Goal: Task Accomplishment & Management: Manage account settings

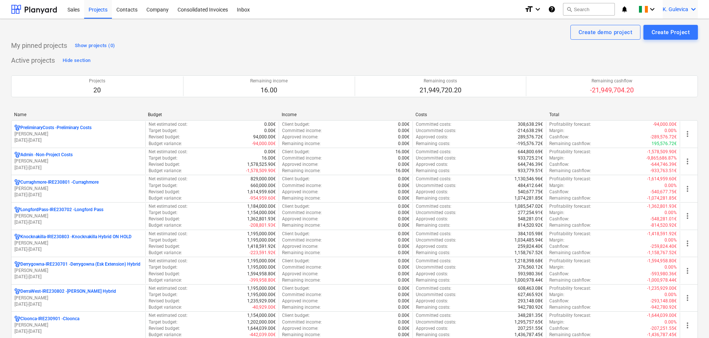
click at [683, 8] on span "K. Gulevica" at bounding box center [676, 9] width 26 height 6
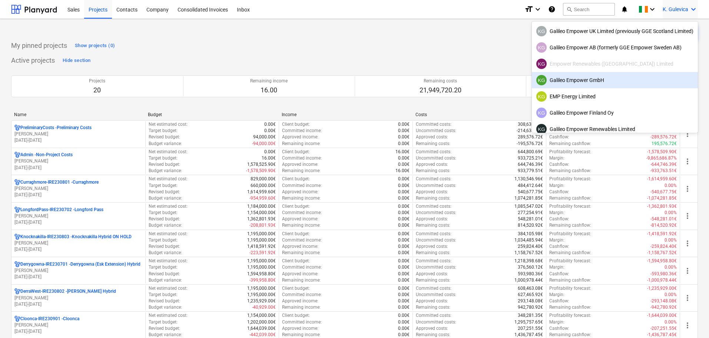
click at [575, 81] on div "KG Galileo Empower GmbH" at bounding box center [614, 80] width 157 height 10
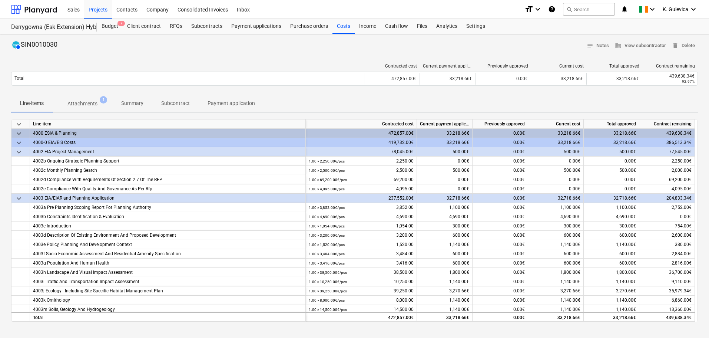
click at [131, 103] on p "Summary" at bounding box center [132, 103] width 22 height 8
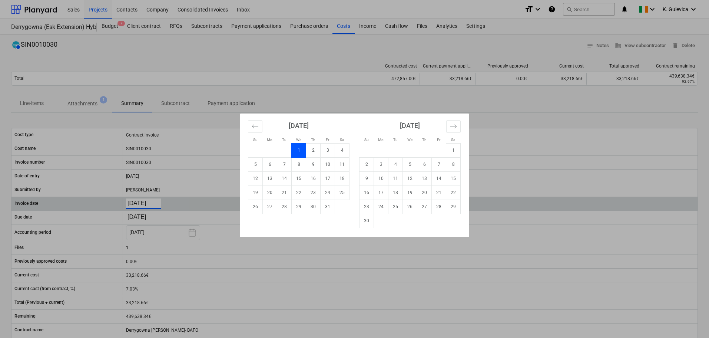
click at [150, 202] on body "Sales Projects Contacts Company Consolidated Invoices Inbox format_size keyboar…" at bounding box center [354, 169] width 709 height 338
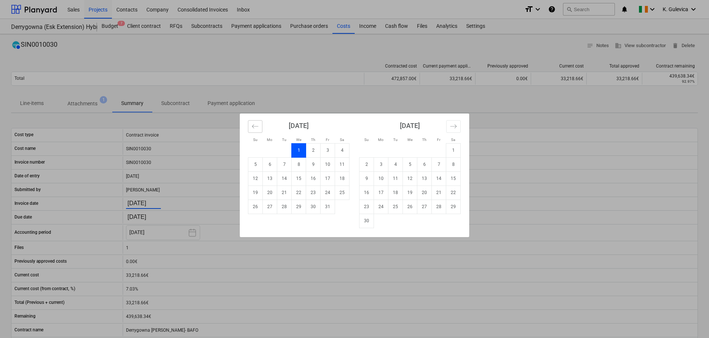
drag, startPoint x: 254, startPoint y: 127, endPoint x: 258, endPoint y: 128, distance: 4.7
click at [254, 127] on icon "Move backward to switch to the previous month." at bounding box center [255, 126] width 7 height 7
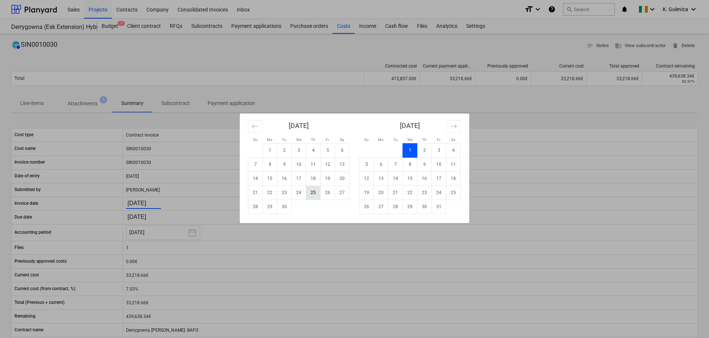
click at [314, 193] on td "25" at bounding box center [313, 192] width 14 height 14
type input "[DATE]"
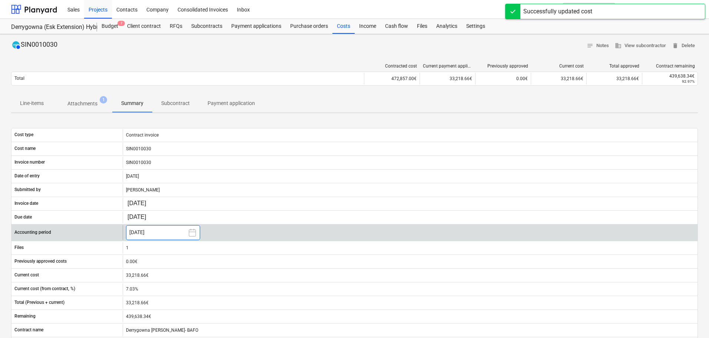
click at [158, 229] on button "[DATE]" at bounding box center [163, 232] width 74 height 15
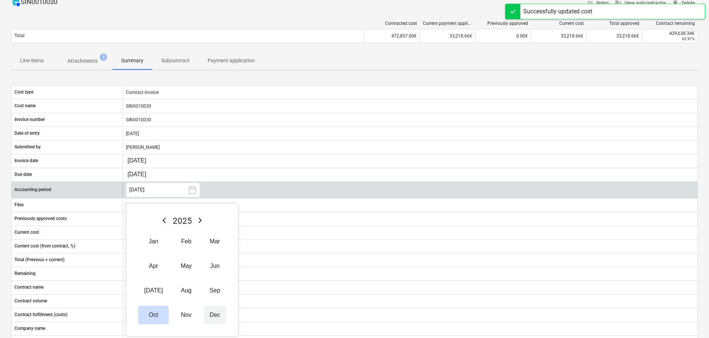
scroll to position [111, 0]
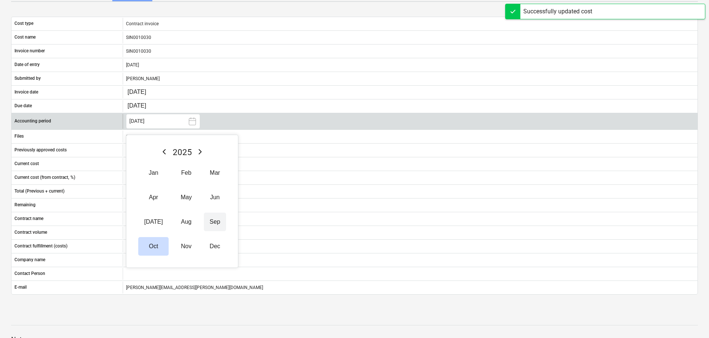
click at [204, 220] on button "Sep" at bounding box center [215, 221] width 22 height 19
